Goal: Information Seeking & Learning: Learn about a topic

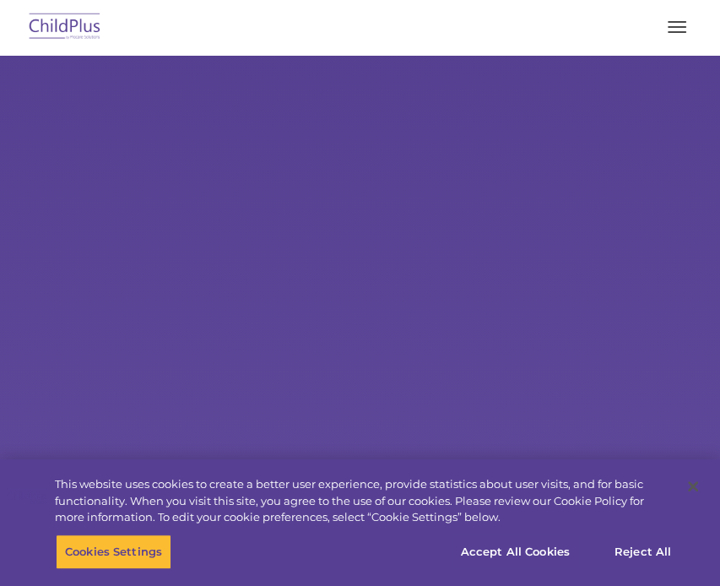
select select "MEDIUM"
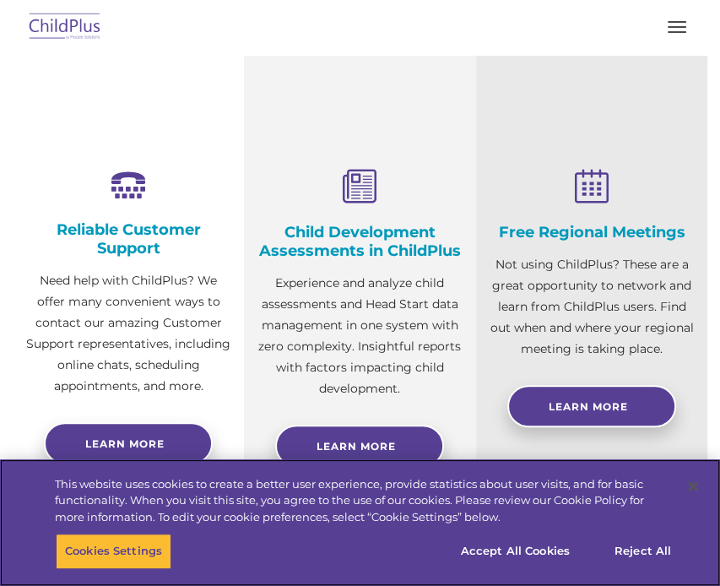
scroll to position [512, 0]
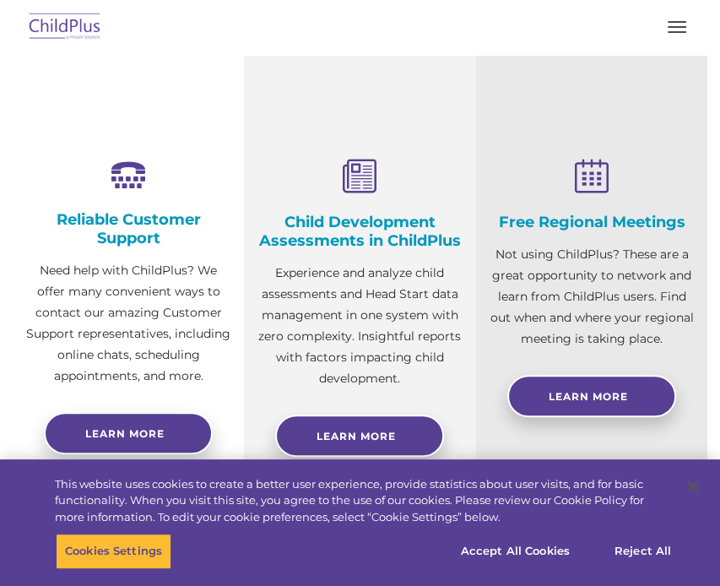
click at [359, 166] on icon at bounding box center [360, 178] width 206 height 36
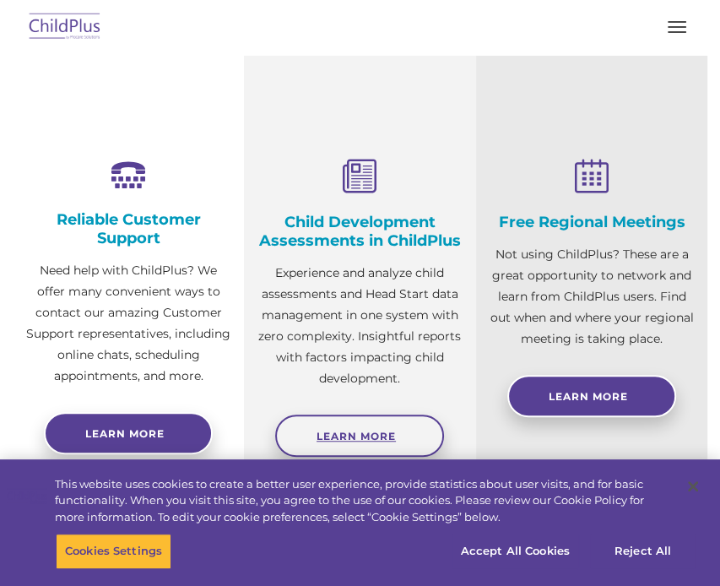
click at [403, 430] on link "Learn More" at bounding box center [359, 436] width 169 height 42
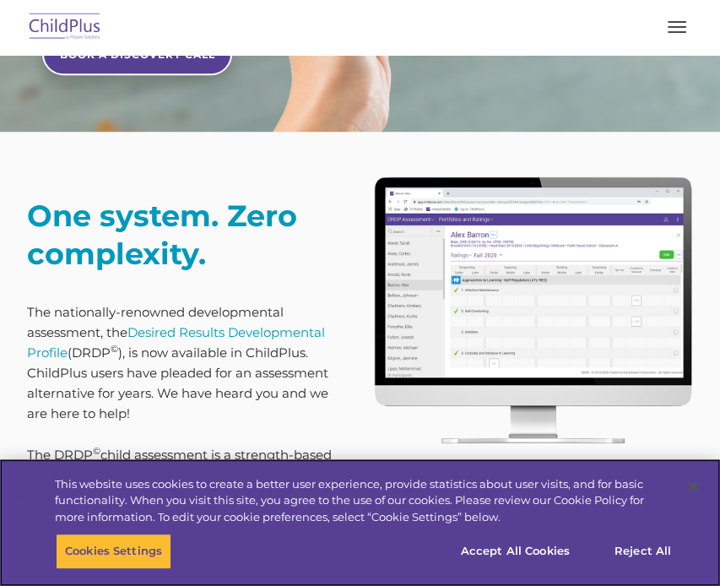
scroll to position [597, 0]
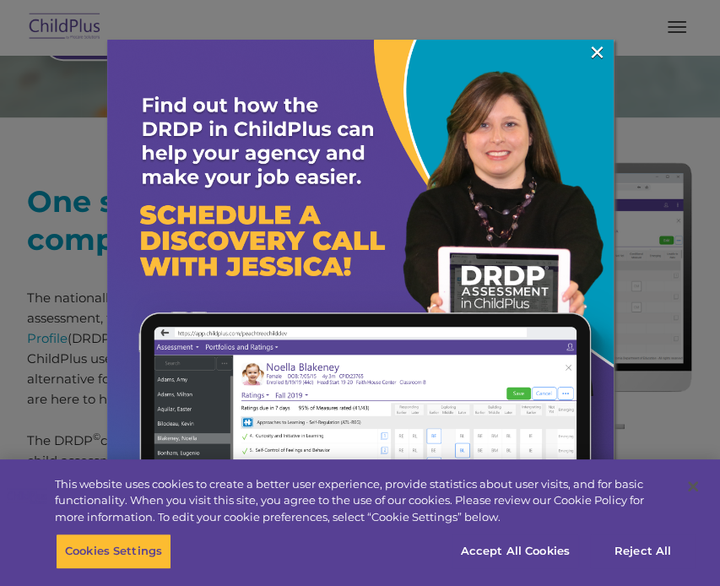
click at [611, 35] on div at bounding box center [360, 293] width 720 height 586
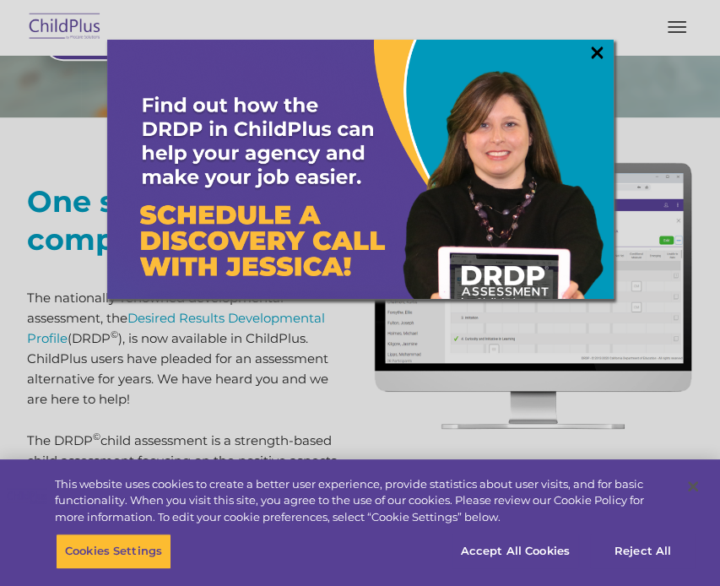
click at [596, 48] on link "×" at bounding box center [597, 52] width 19 height 17
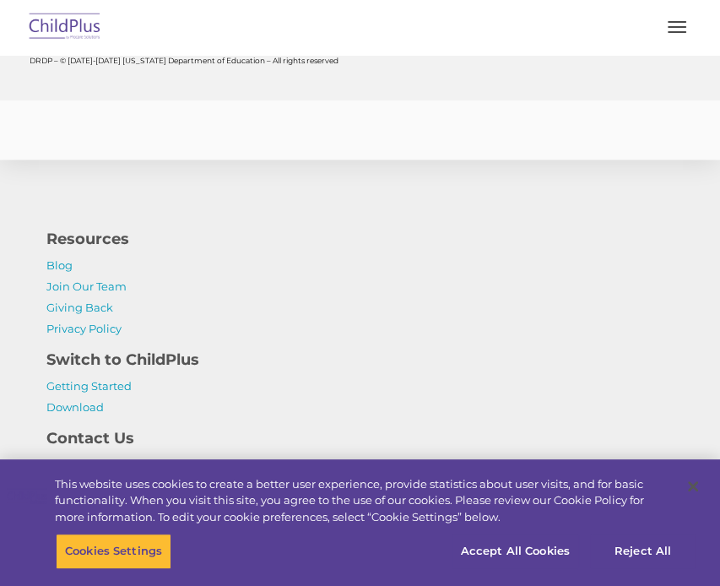
scroll to position [8070, 0]
